Goal: Information Seeking & Learning: Learn about a topic

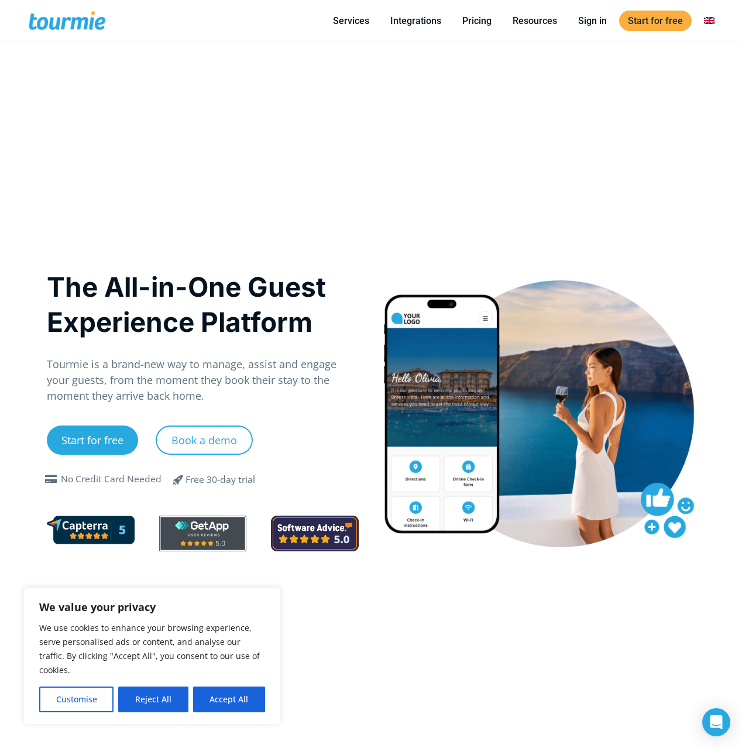
scroll to position [9, 0]
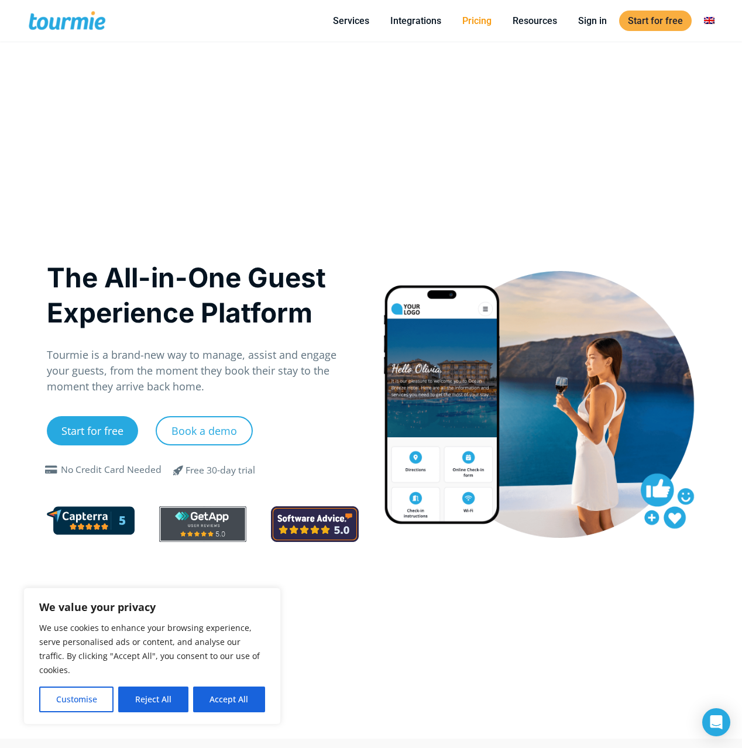
click at [480, 23] on link "Pricing" at bounding box center [477, 20] width 47 height 15
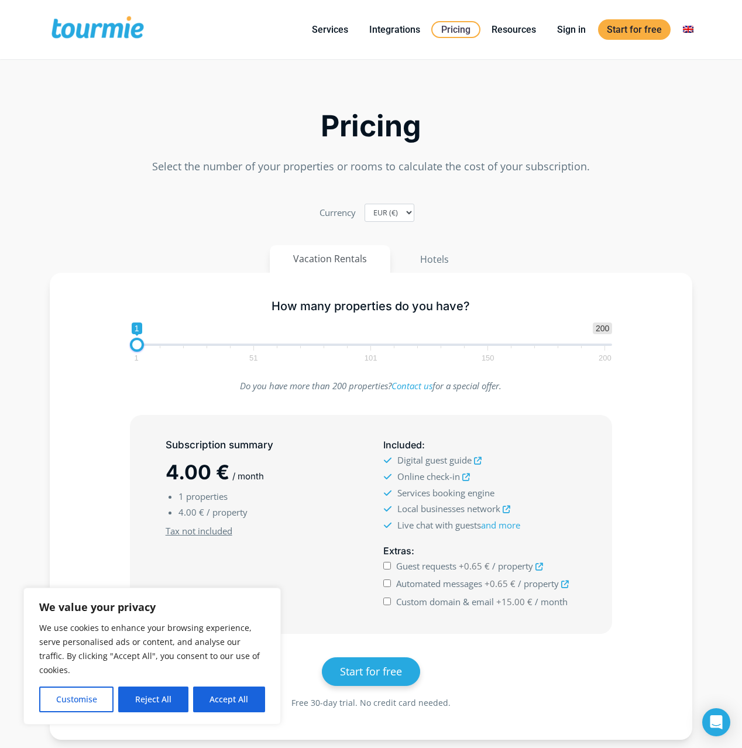
click at [95, 26] on span at bounding box center [98, 30] width 96 height 28
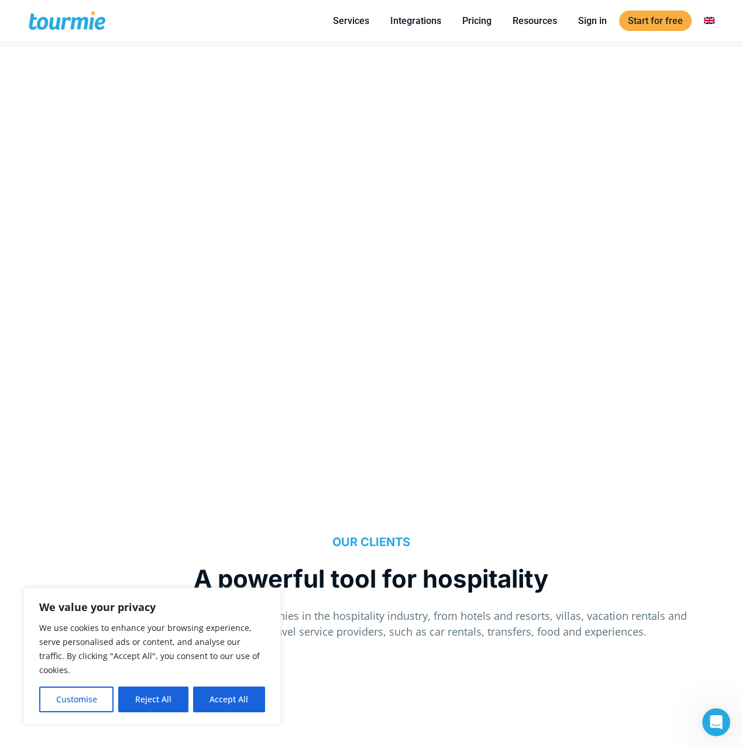
scroll to position [936, 0]
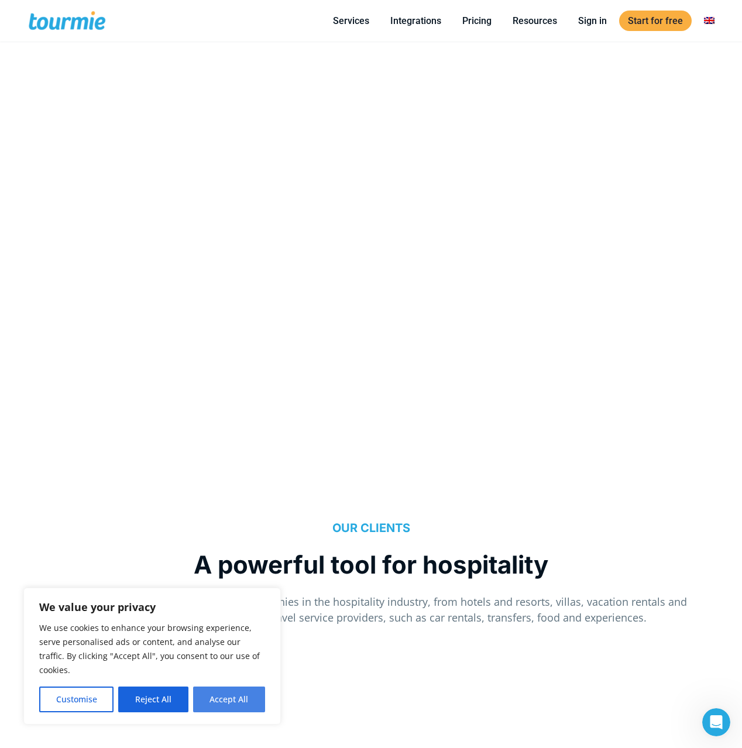
click at [232, 694] on button "Accept All" at bounding box center [229, 700] width 72 height 26
checkbox input "true"
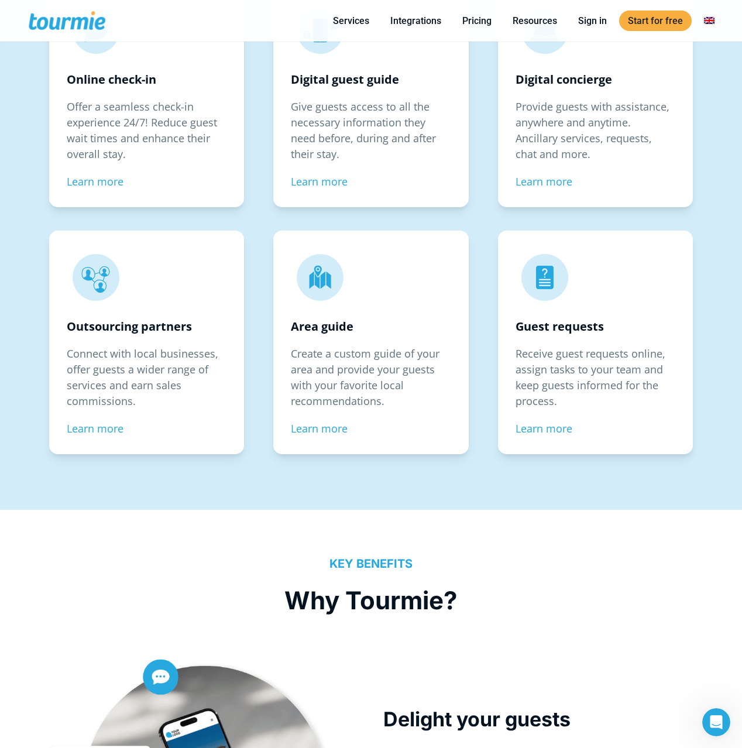
scroll to position [2139, 0]
